Goal: Information Seeking & Learning: Learn about a topic

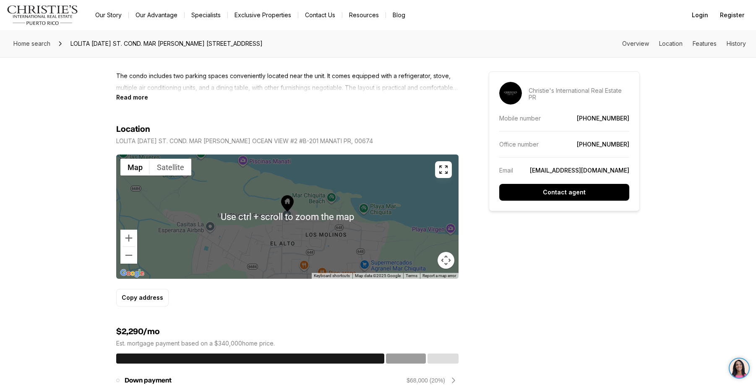
scroll to position [462, 0]
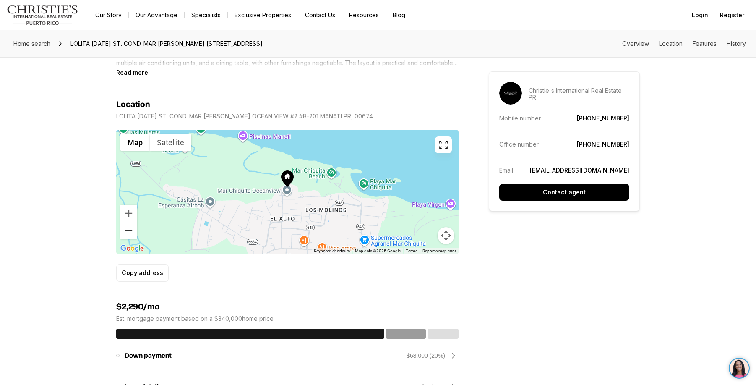
click at [126, 229] on button "Zoom out" at bounding box center [128, 230] width 17 height 17
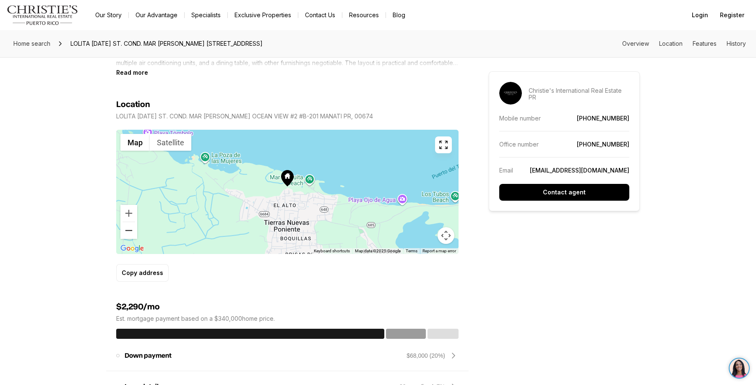
click at [126, 229] on button "Zoom out" at bounding box center [128, 230] width 17 height 17
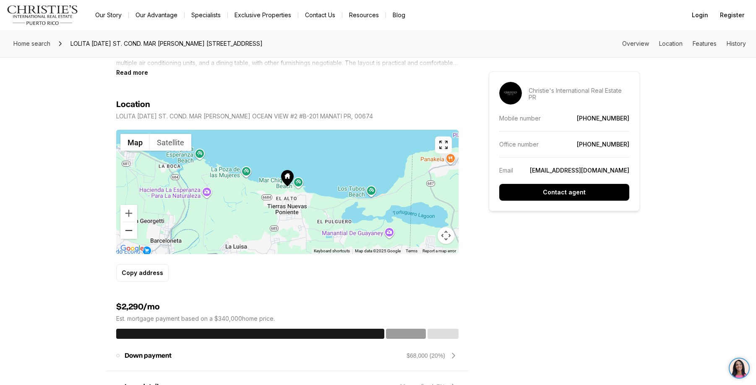
click at [126, 229] on button "Zoom out" at bounding box center [128, 230] width 17 height 17
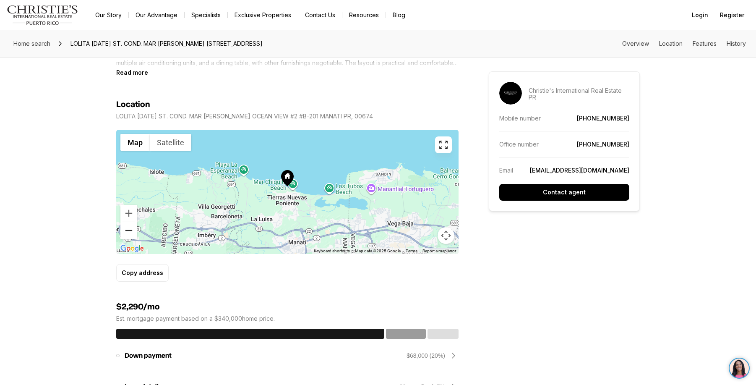
click at [126, 229] on button "Zoom out" at bounding box center [128, 230] width 17 height 17
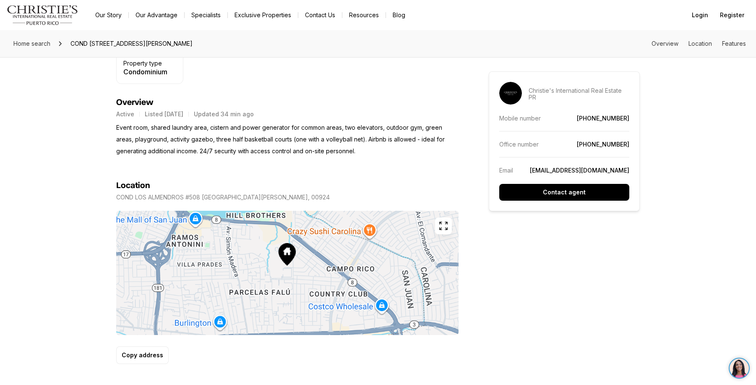
scroll to position [336, 0]
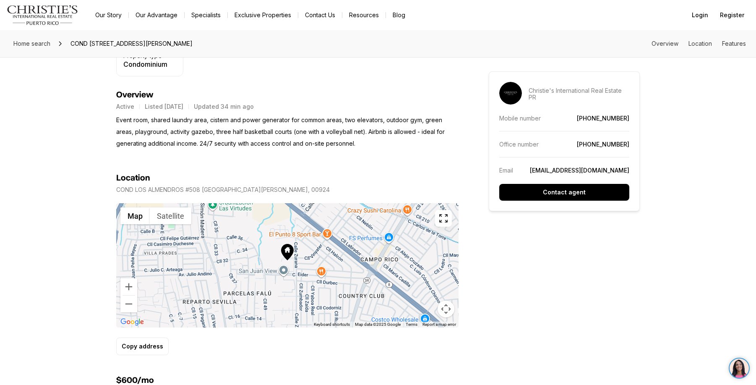
click at [287, 254] on icon at bounding box center [287, 252] width 13 height 16
click at [289, 254] on icon at bounding box center [287, 252] width 13 height 16
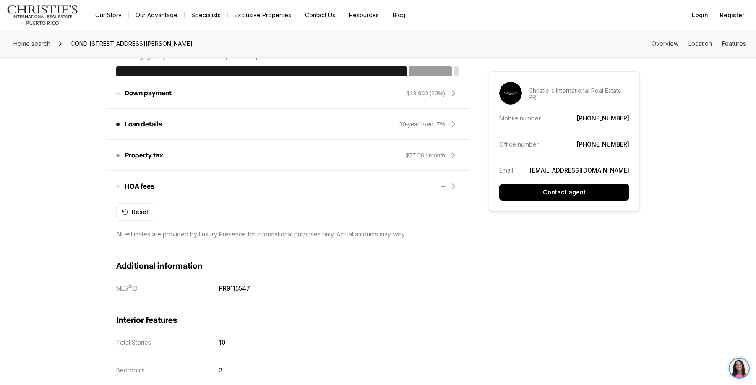
scroll to position [663, 0]
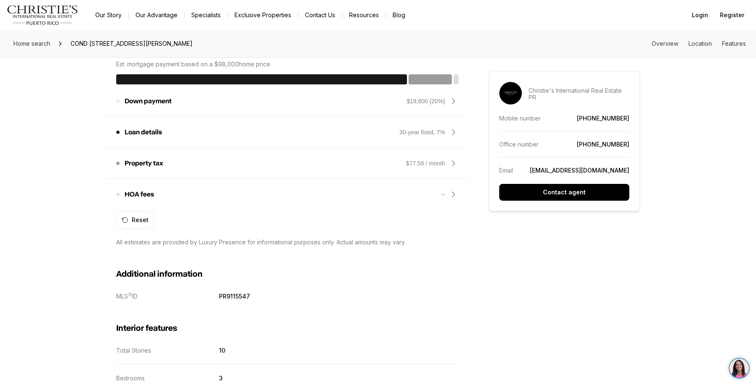
click at [443, 195] on div "--" at bounding box center [443, 194] width 4 height 8
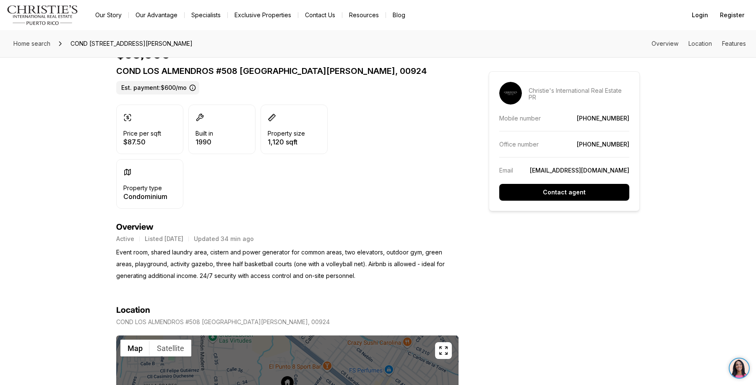
scroll to position [202, 0]
